Goal: Information Seeking & Learning: Learn about a topic

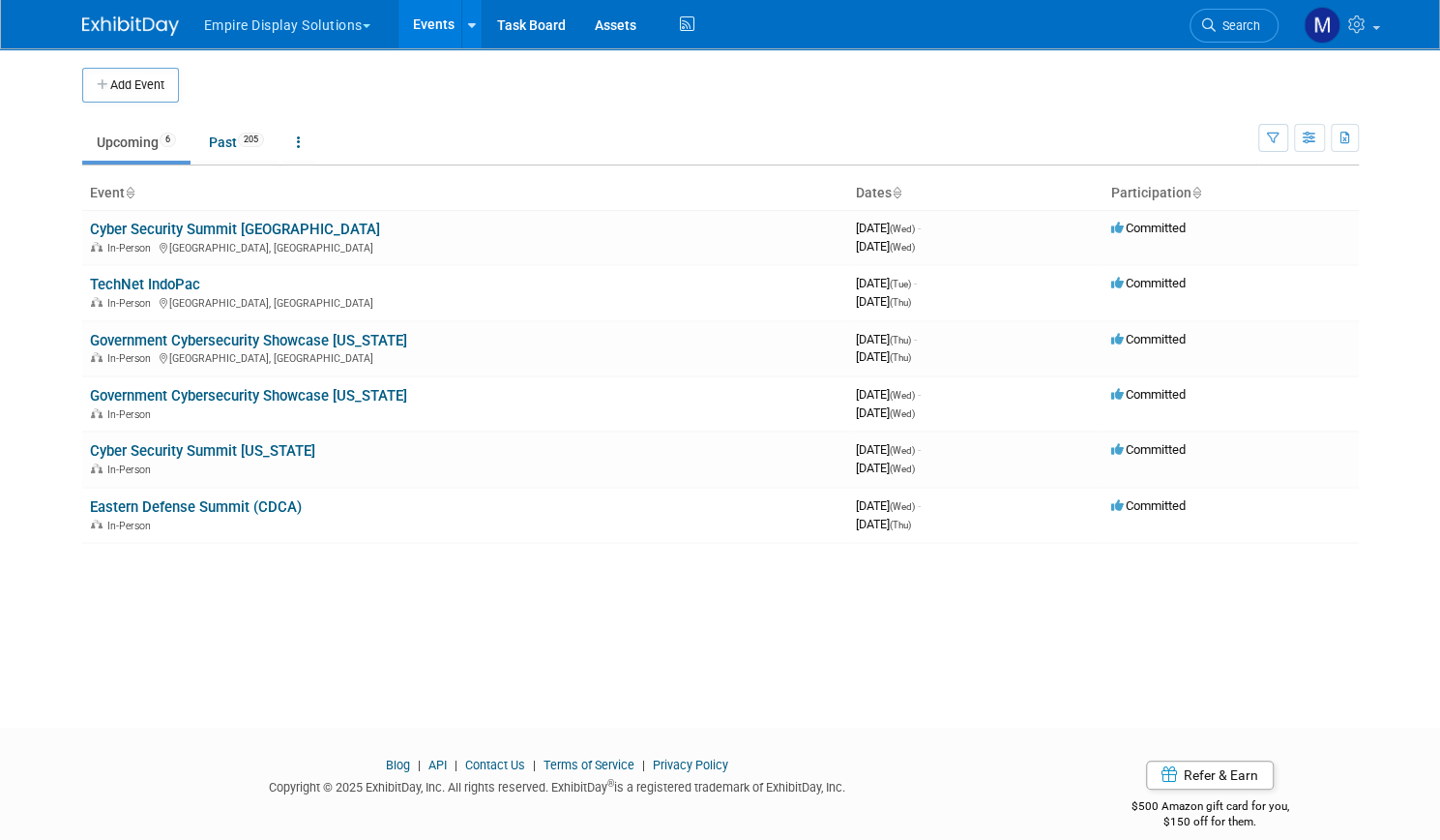
click at [425, 20] on link "Events" at bounding box center [434, 24] width 71 height 48
click at [217, 144] on link "Past 205" at bounding box center [236, 141] width 84 height 37
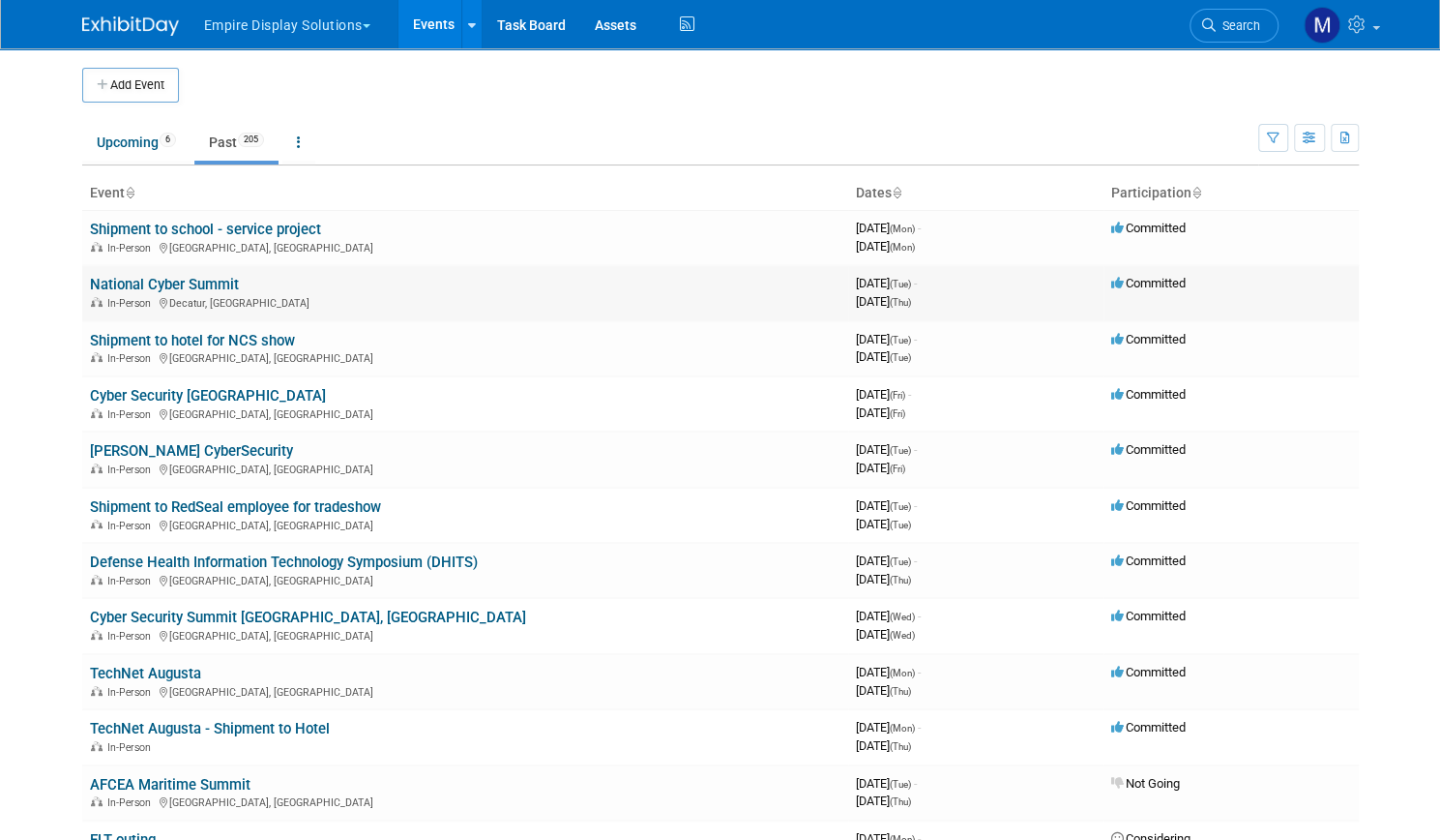
click at [146, 282] on link "National Cyber Summit" at bounding box center [164, 284] width 149 height 18
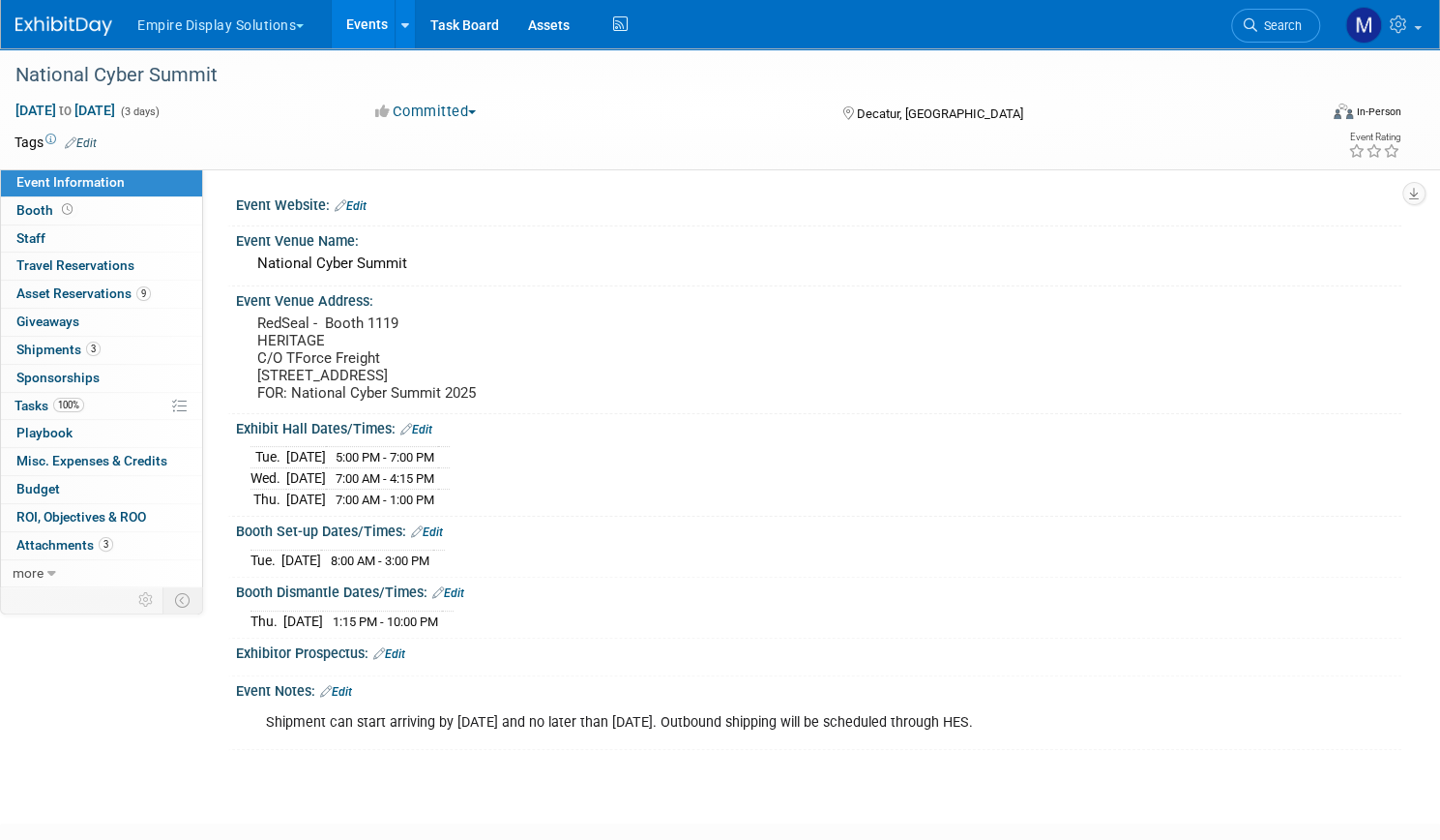
click at [403, 32] on link "Events" at bounding box center [367, 24] width 71 height 48
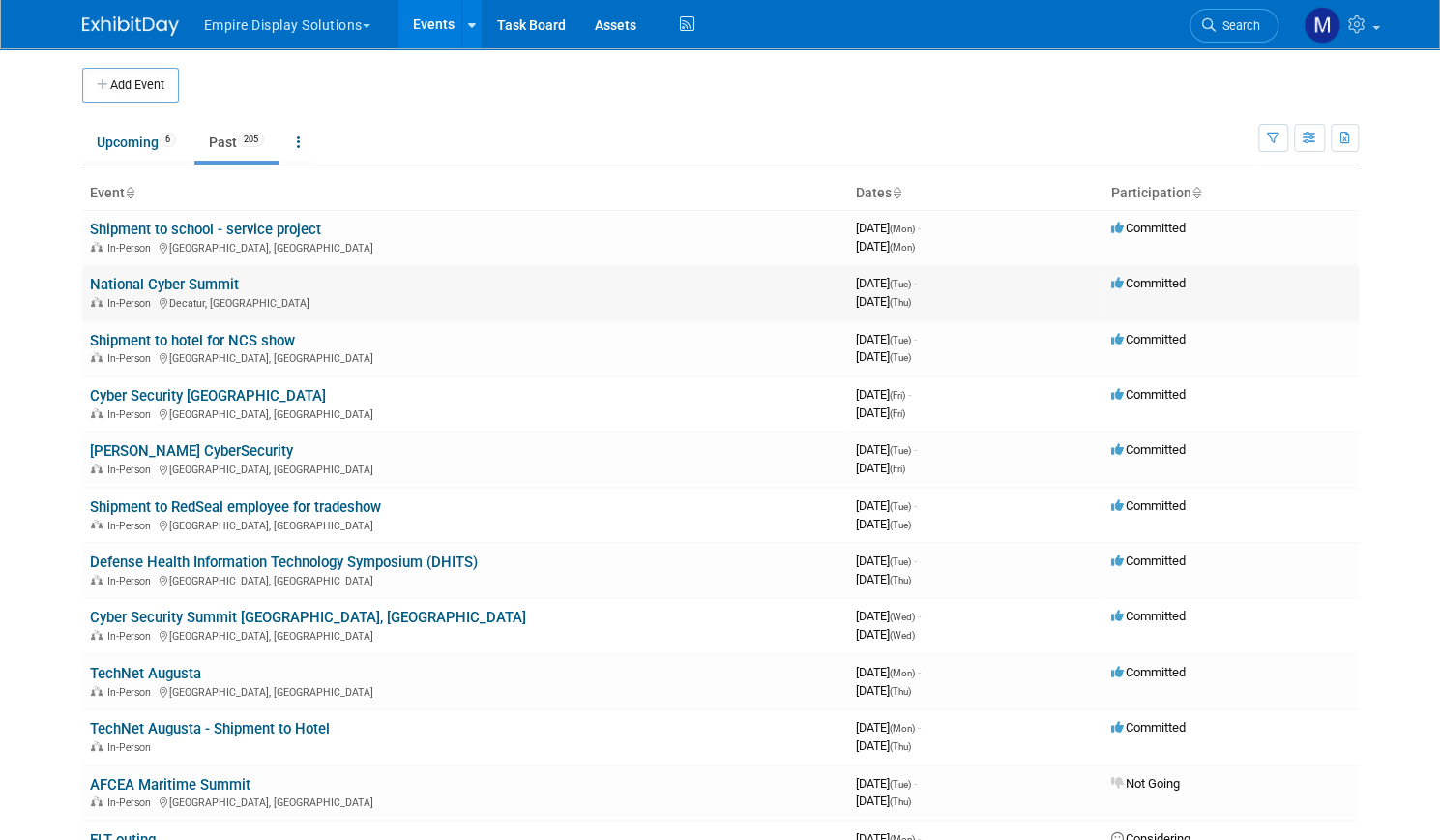
click at [153, 285] on link "National Cyber Summit" at bounding box center [164, 284] width 149 height 18
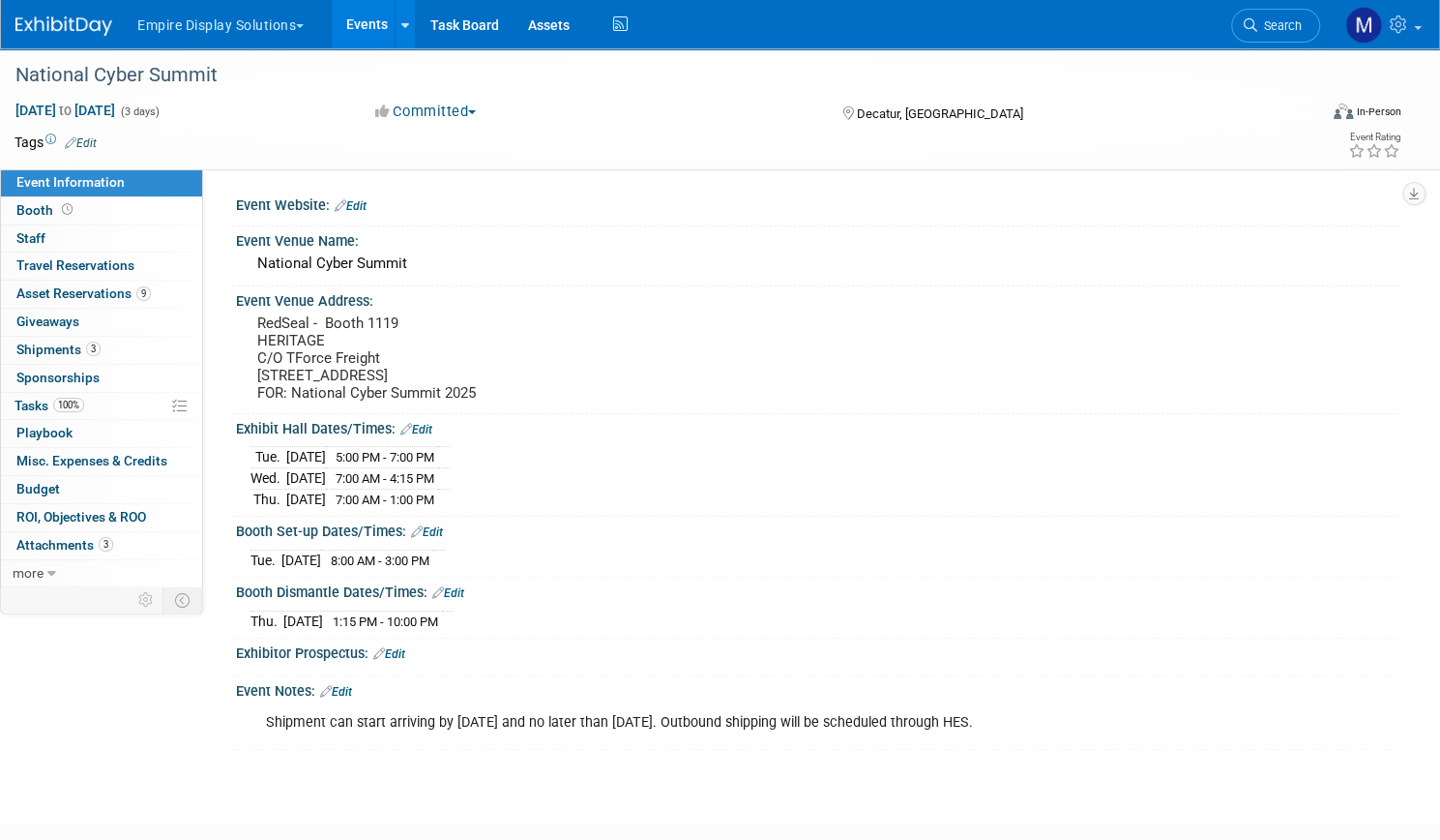
click at [151, 285] on span "Asset Reservations 9" at bounding box center [84, 293] width 134 height 16
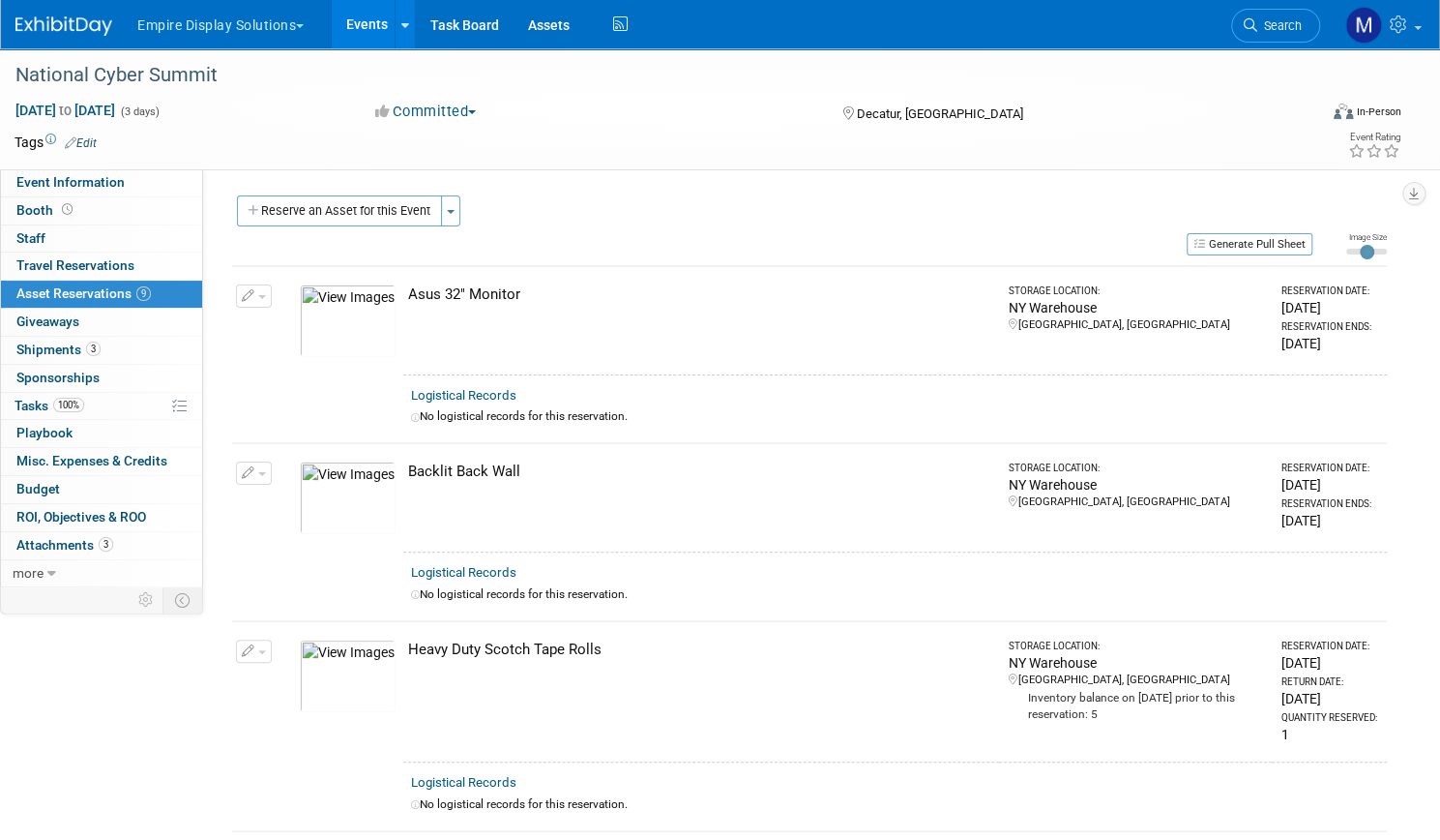
click at [603, 143] on td at bounding box center [631, 142] width 1069 height 20
click at [720, 217] on div "Reserve an Asset for this Event Toggle Dropdown New asset reservation Copy asse…" at bounding box center [809, 213] width 1155 height 36
click at [114, 537] on span "Attachments 3" at bounding box center [65, 545] width 97 height 16
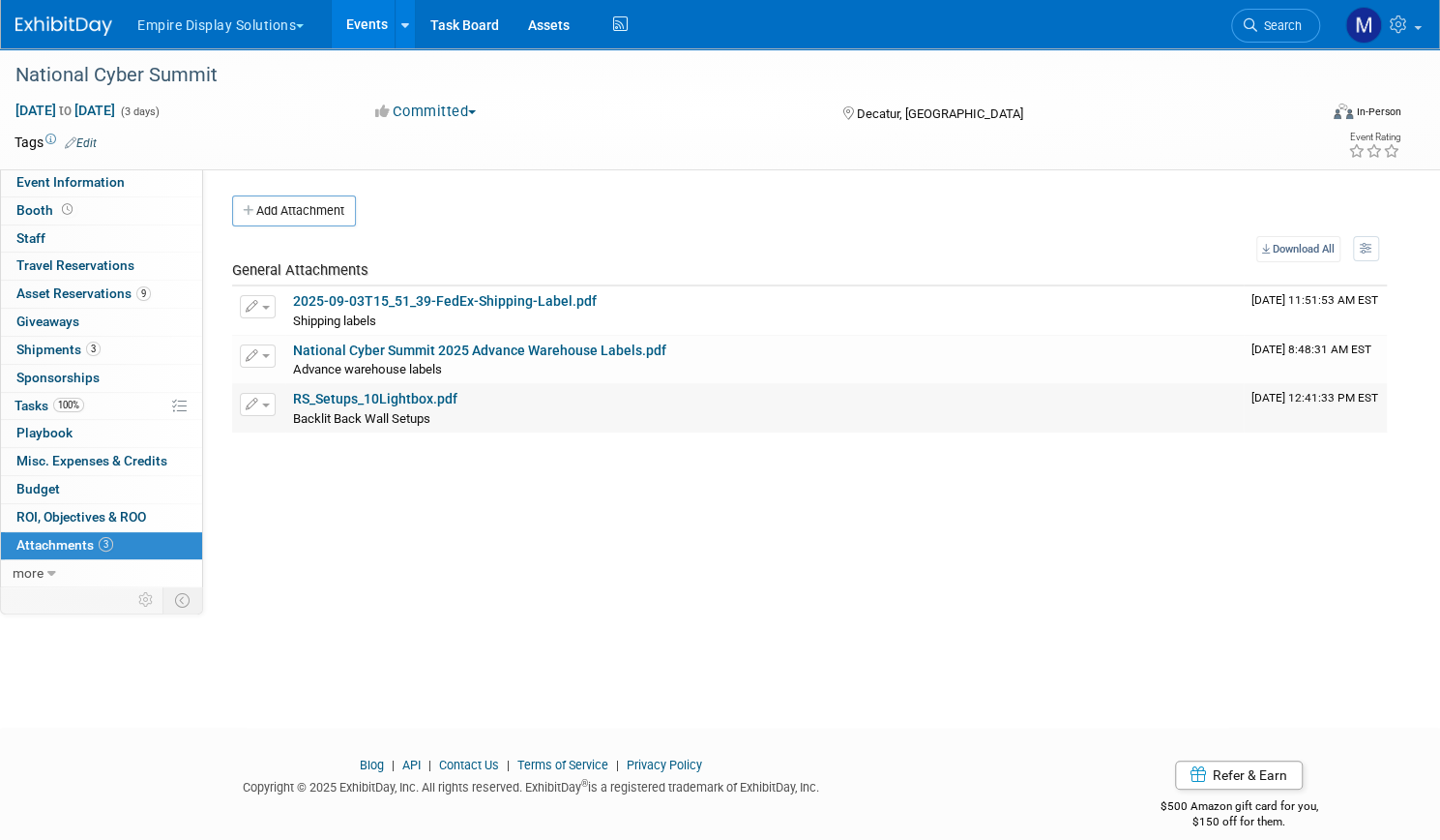
click at [458, 394] on link "RS_Setups_10Lightbox.pdf" at bounding box center [375, 399] width 165 height 16
